Goal: Information Seeking & Learning: Check status

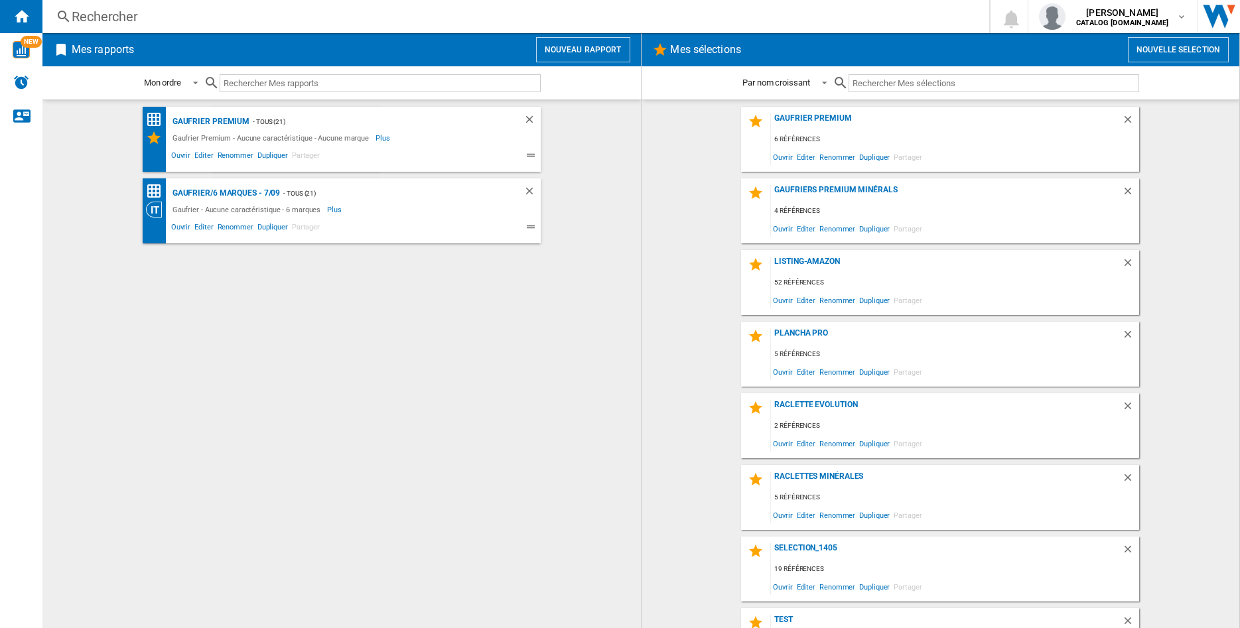
click at [187, 17] on div "Rechercher" at bounding box center [513, 16] width 883 height 19
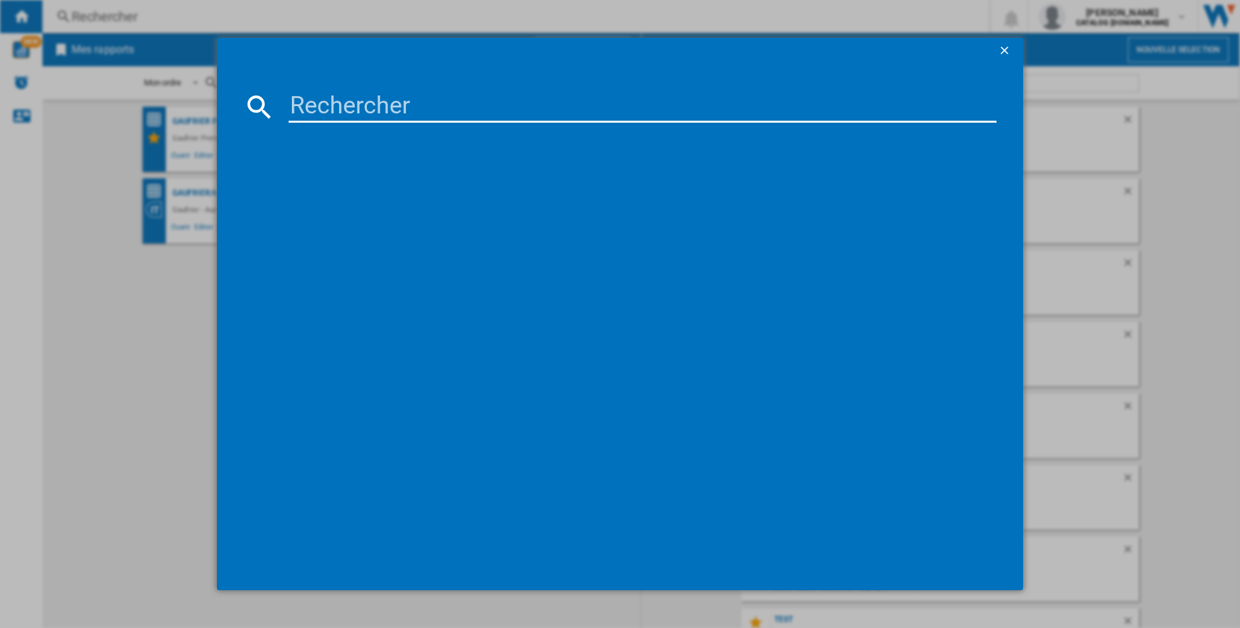
click at [309, 109] on input at bounding box center [643, 107] width 708 height 32
type input "199004"
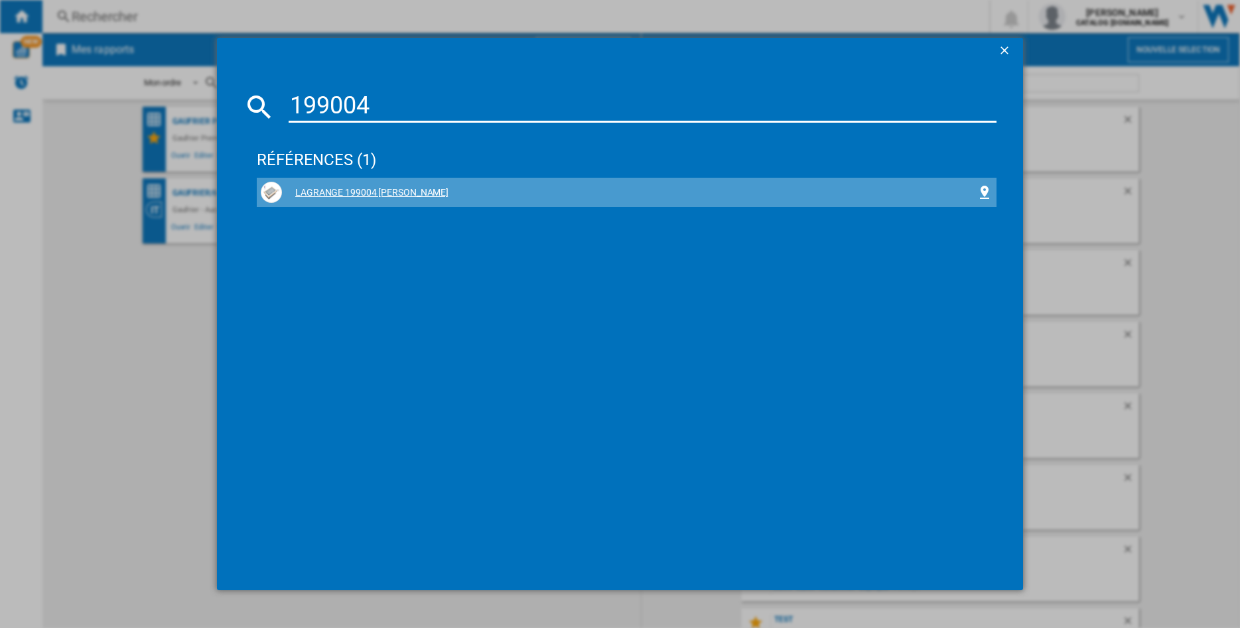
click at [386, 190] on div "LAGRANGE 199004 [PERSON_NAME]" at bounding box center [629, 192] width 695 height 13
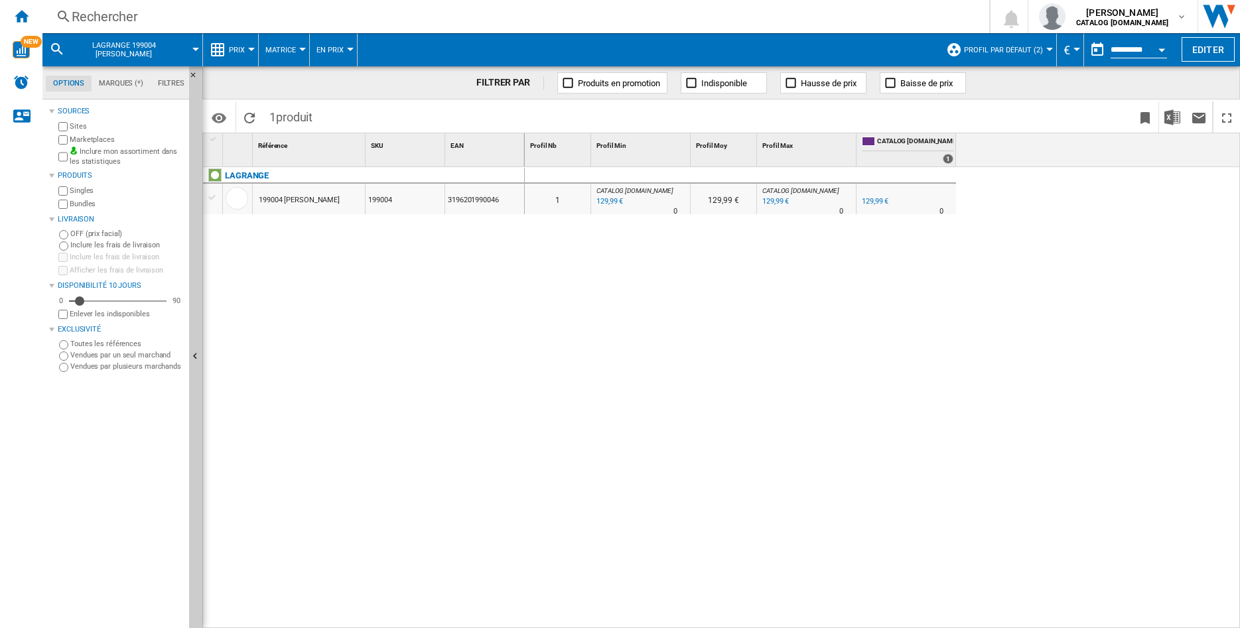
click at [1046, 48] on div at bounding box center [1049, 49] width 7 height 3
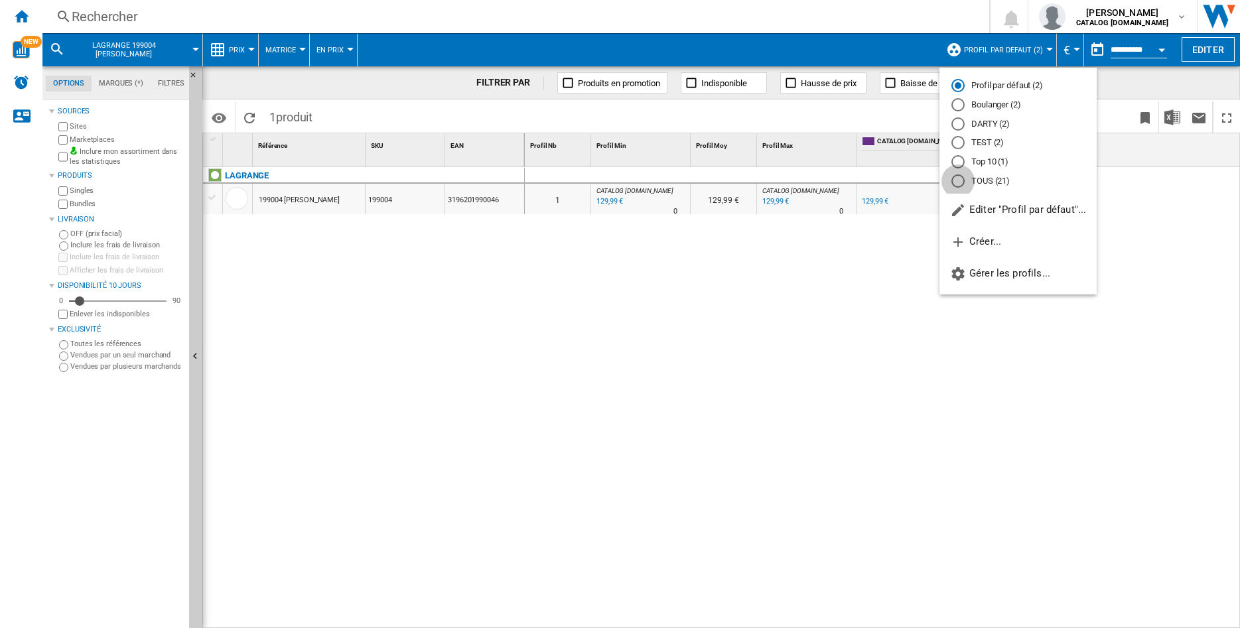
drag, startPoint x: 957, startPoint y: 180, endPoint x: 336, endPoint y: 173, distance: 621.0
click at [957, 180] on div "TOUS (21)" at bounding box center [957, 180] width 13 height 13
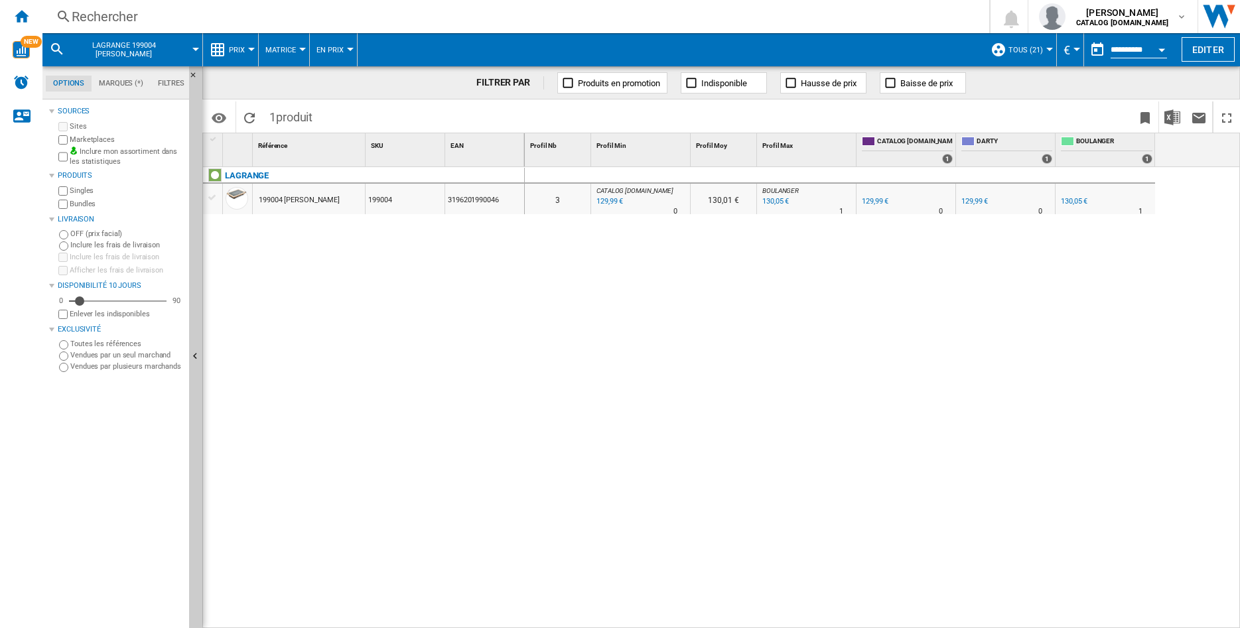
click at [300, 195] on div "199004 [PERSON_NAME]" at bounding box center [299, 200] width 81 height 31
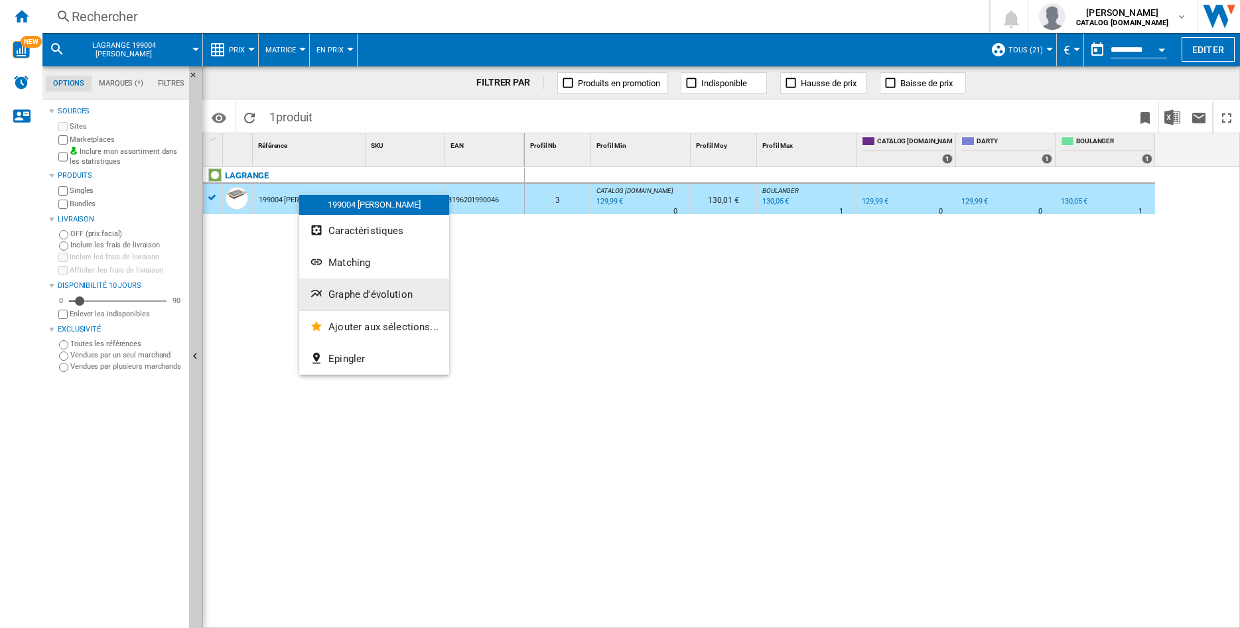
click at [366, 293] on span "Graphe d'évolution" at bounding box center [370, 295] width 84 height 12
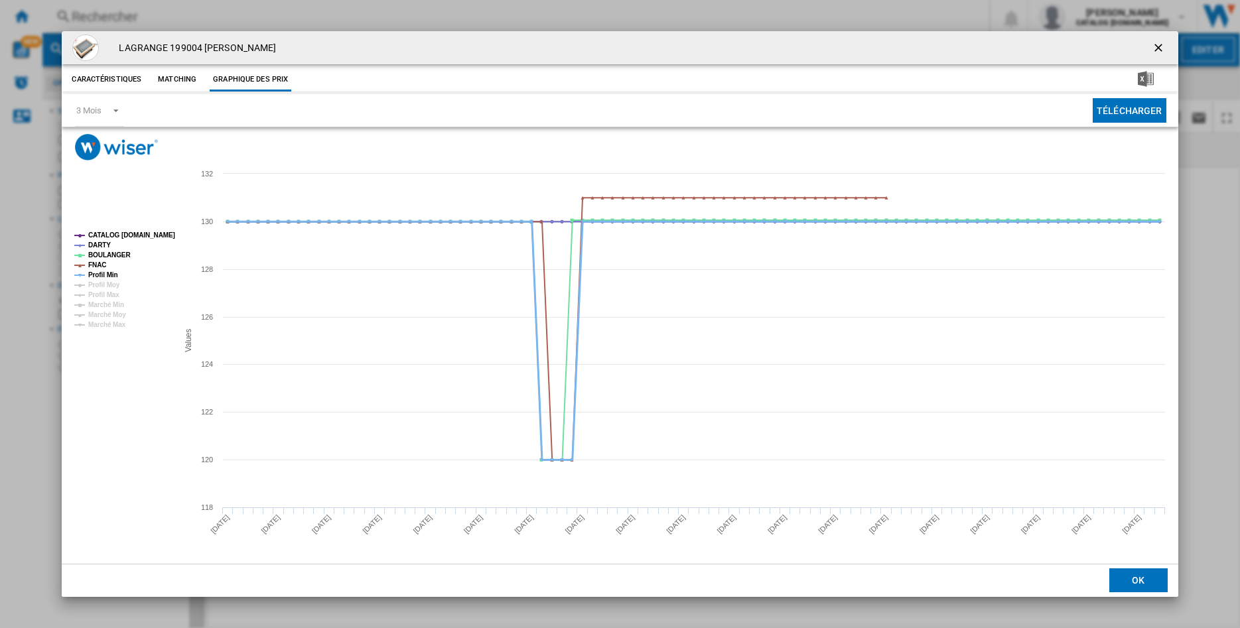
click at [93, 273] on tspan "Profil Min" at bounding box center [103, 274] width 30 height 7
click at [107, 232] on tspan "CATALOG [DOMAIN_NAME]" at bounding box center [131, 235] width 87 height 7
drag, startPoint x: 1154, startPoint y: 44, endPoint x: 1010, endPoint y: 6, distance: 149.5
click at [1151, 44] on button "Product popup" at bounding box center [1159, 48] width 27 height 27
